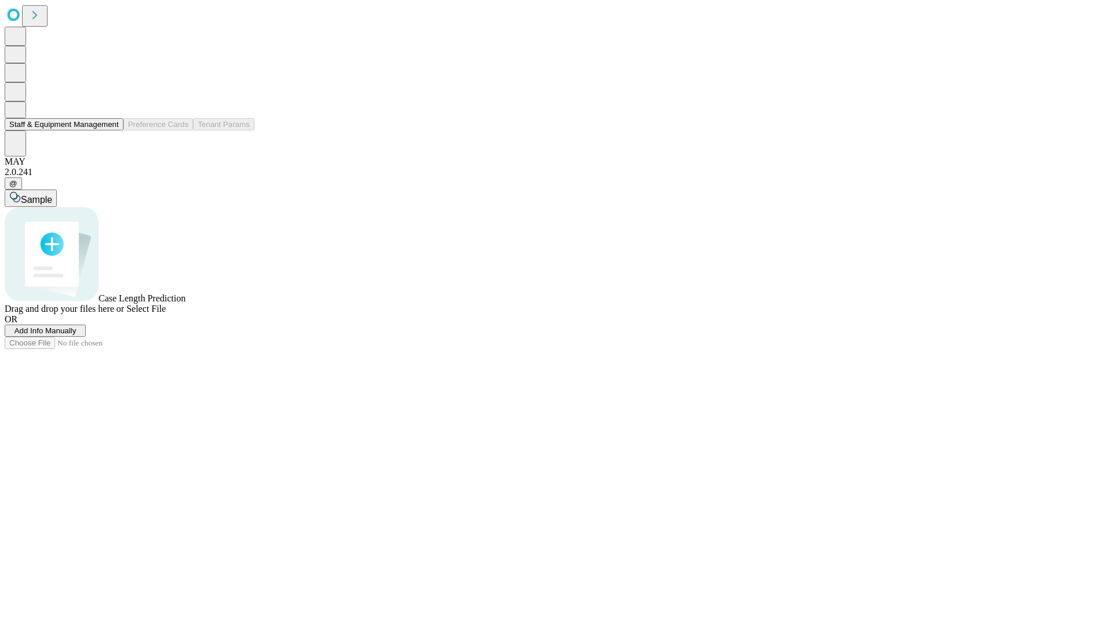
click at [111, 130] on button "Staff & Equipment Management" at bounding box center [64, 124] width 119 height 12
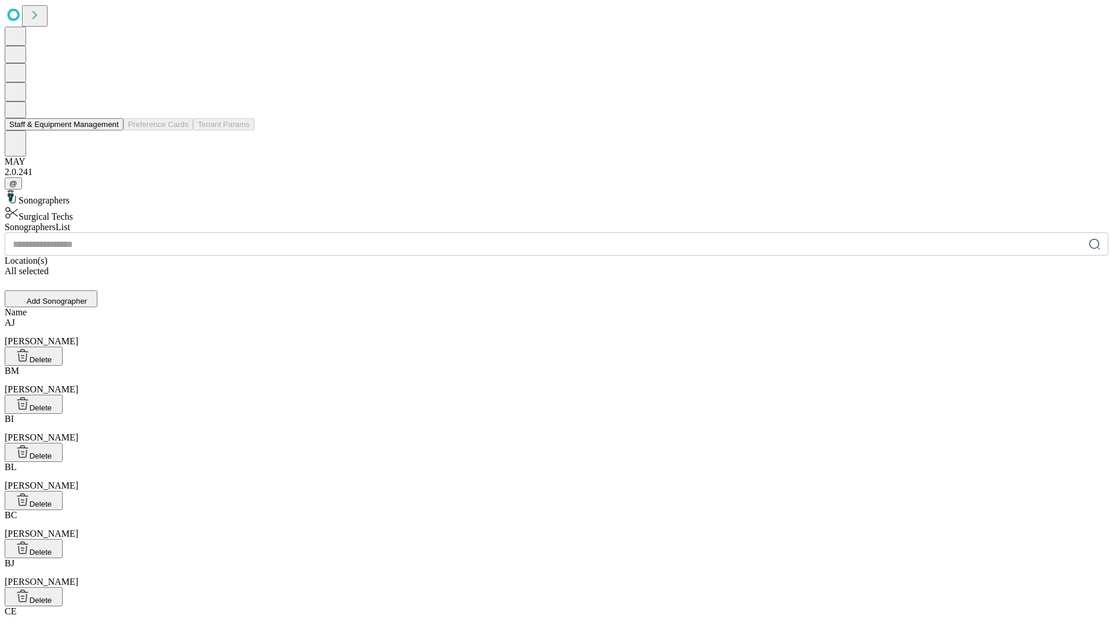
click at [111, 130] on button "Staff & Equipment Management" at bounding box center [64, 124] width 119 height 12
